Goal: Contribute content

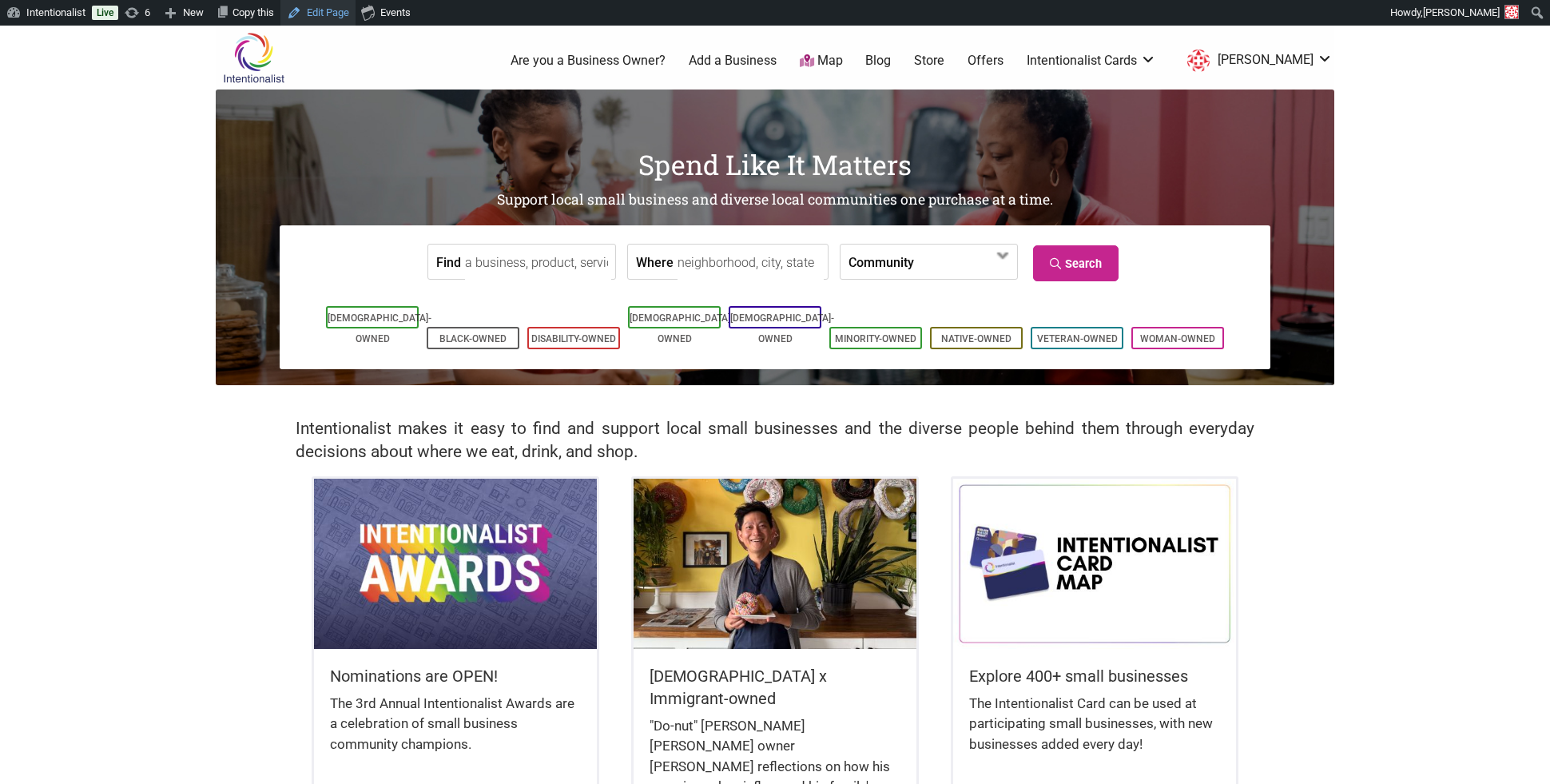
click at [329, 13] on link "Edit Page" at bounding box center [318, 12] width 75 height 26
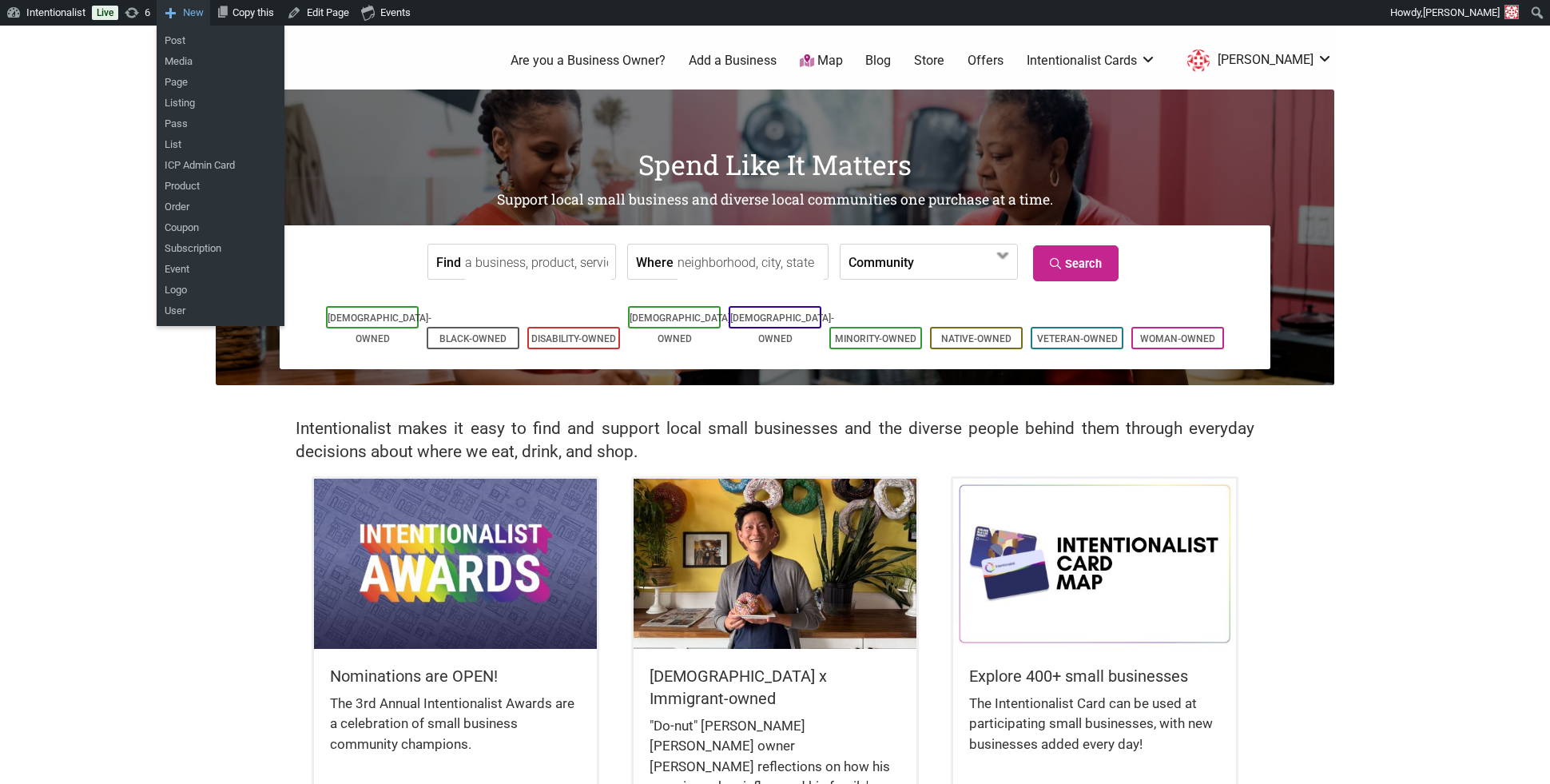
click at [187, 10] on link "New" at bounding box center [183, 12] width 54 height 26
click at [187, 37] on link "Post" at bounding box center [220, 40] width 128 height 21
